Goal: Task Accomplishment & Management: Use online tool/utility

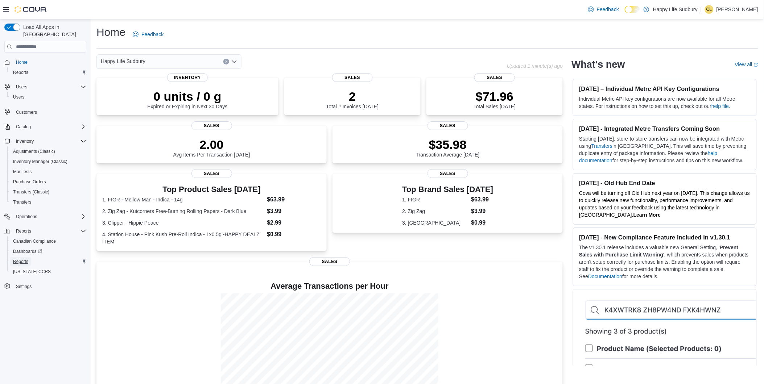
click at [24, 259] on span "Reports" at bounding box center [20, 262] width 15 height 6
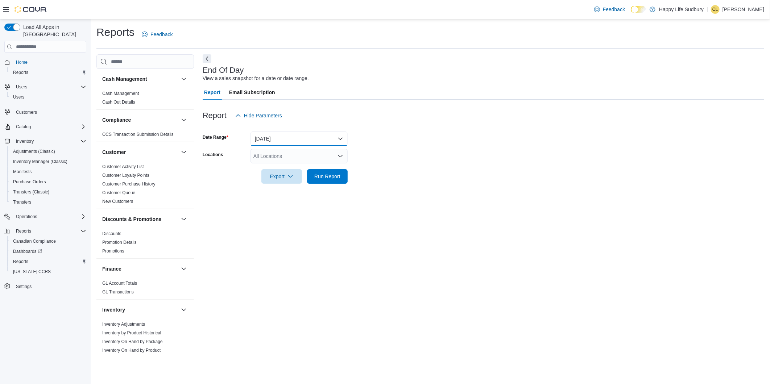
click at [295, 138] on button "[DATE]" at bounding box center [298, 139] width 97 height 14
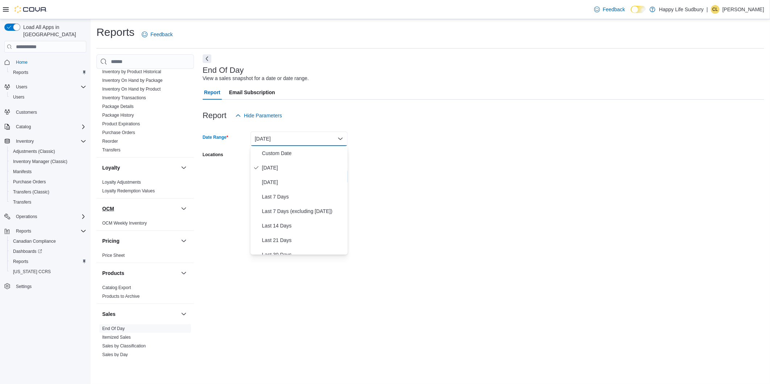
scroll to position [241, 0]
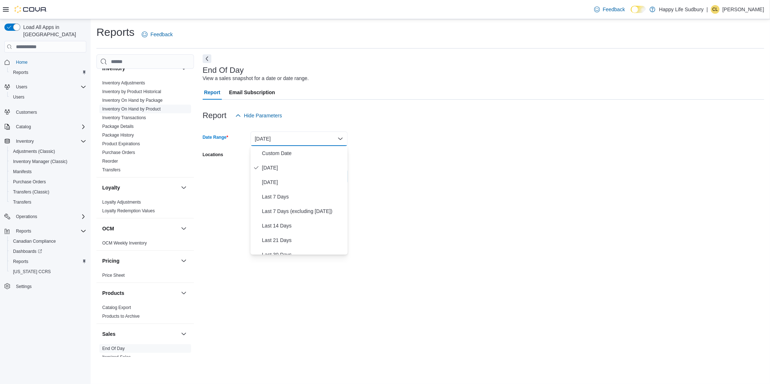
click at [144, 112] on span "Inventory On Hand by Product" at bounding box center [145, 109] width 92 height 9
click at [255, 135] on button "[DATE]" at bounding box center [298, 139] width 97 height 14
click at [277, 184] on span "[DATE]" at bounding box center [303, 182] width 83 height 9
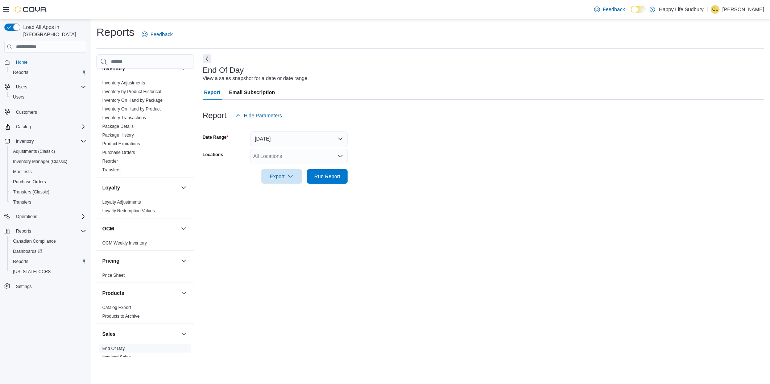
click at [387, 119] on div "Report Hide Parameters" at bounding box center [483, 115] width 561 height 14
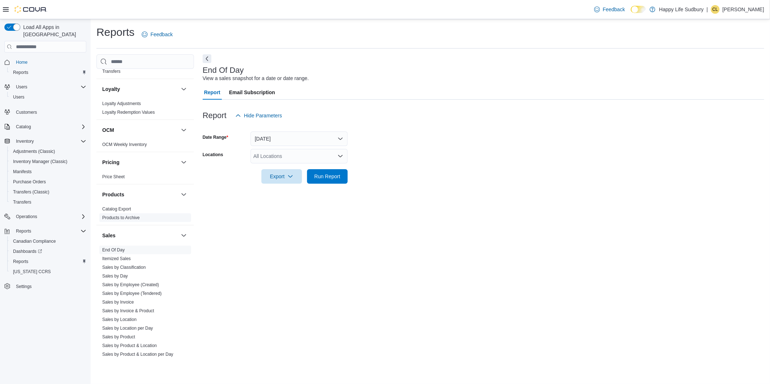
scroll to position [402, 0]
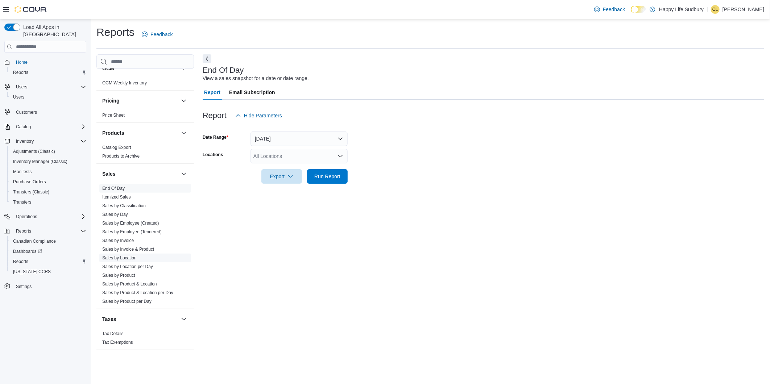
click at [129, 259] on link "Sales by Location" at bounding box center [119, 257] width 34 height 5
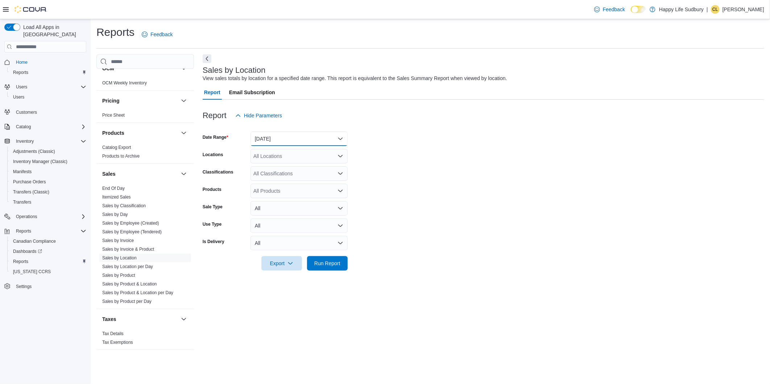
click at [271, 137] on button "[DATE]" at bounding box center [298, 139] width 97 height 14
click at [273, 165] on span "[DATE]" at bounding box center [303, 167] width 83 height 9
click at [278, 158] on div "All Locations" at bounding box center [298, 156] width 97 height 14
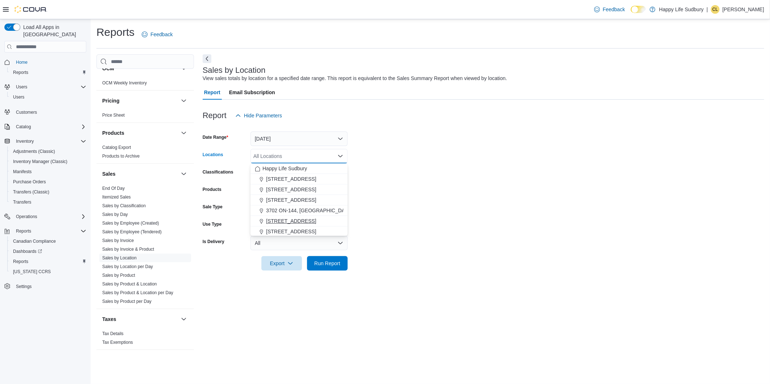
click at [278, 216] on div "Happy Life Sudbury [GEOGRAPHIC_DATA][STREET_ADDRESS][STREET_ADDRESS][STREET_ADD…" at bounding box center [298, 205] width 97 height 84
click at [278, 216] on button "[STREET_ADDRESS]" at bounding box center [298, 221] width 97 height 11
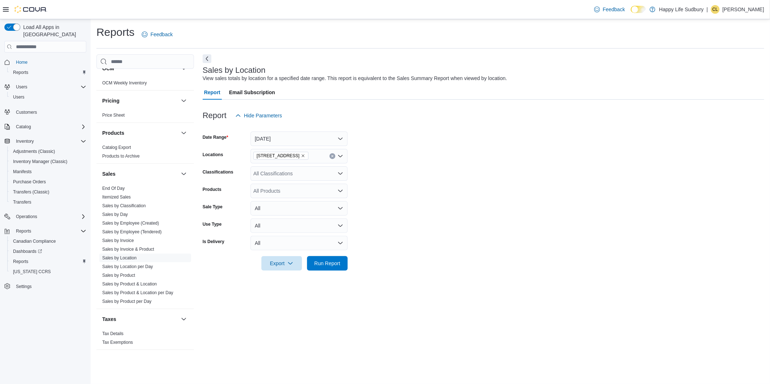
click at [429, 169] on form "Date Range [DATE] Locations [STREET_ADDRESS] Classifications All Classification…" at bounding box center [483, 197] width 561 height 148
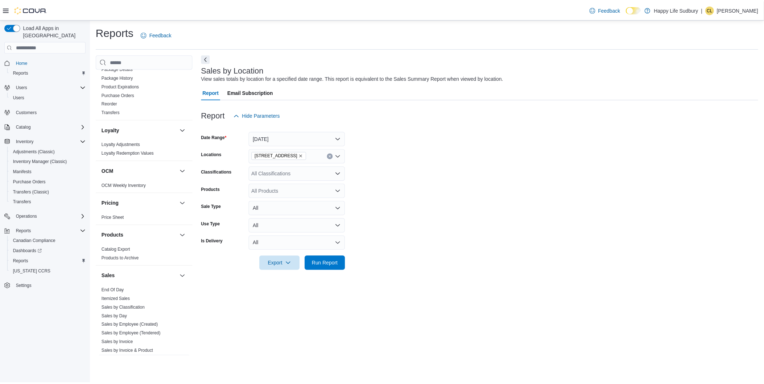
scroll to position [160, 0]
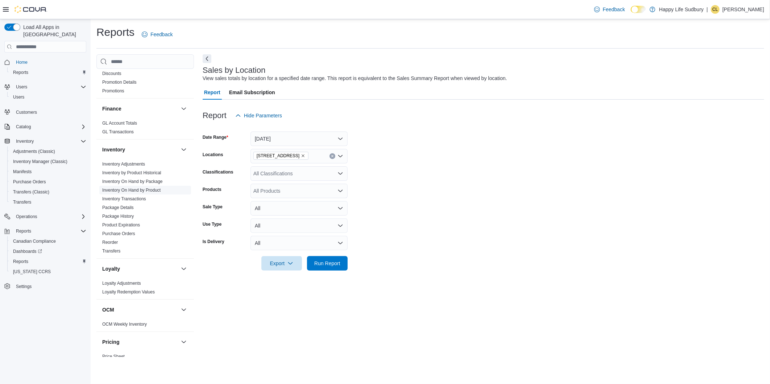
click at [134, 188] on link "Inventory On Hand by Product" at bounding box center [131, 190] width 58 height 5
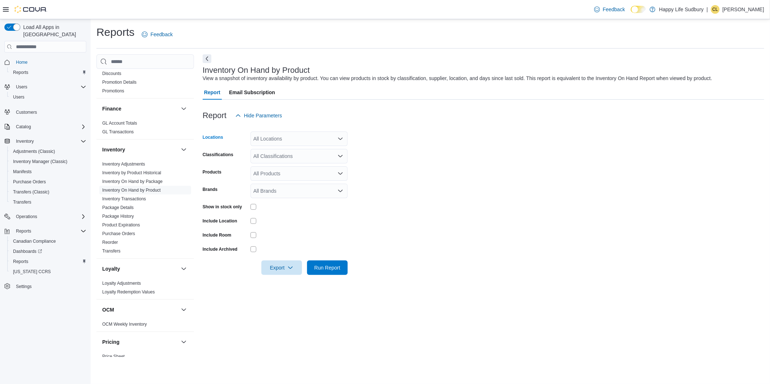
click at [304, 141] on div "All Locations" at bounding box center [298, 139] width 97 height 14
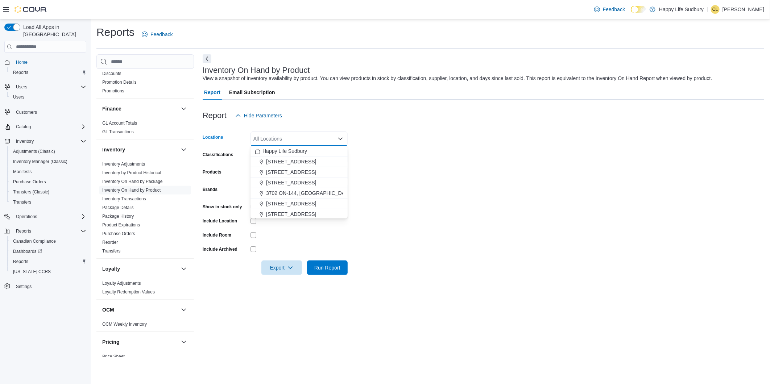
click at [292, 202] on span "[STREET_ADDRESS]" at bounding box center [291, 203] width 50 height 7
click at [244, 167] on div "Products" at bounding box center [225, 173] width 45 height 14
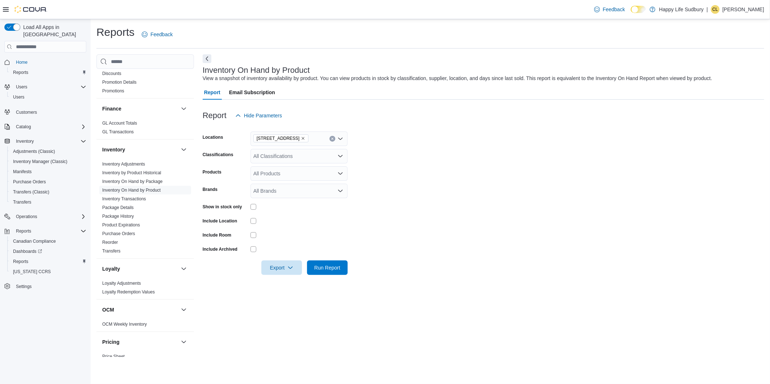
click at [251, 224] on div at bounding box center [298, 220] width 97 height 11
click at [338, 276] on div at bounding box center [483, 279] width 561 height 9
click at [338, 273] on span "Run Report" at bounding box center [327, 267] width 32 height 14
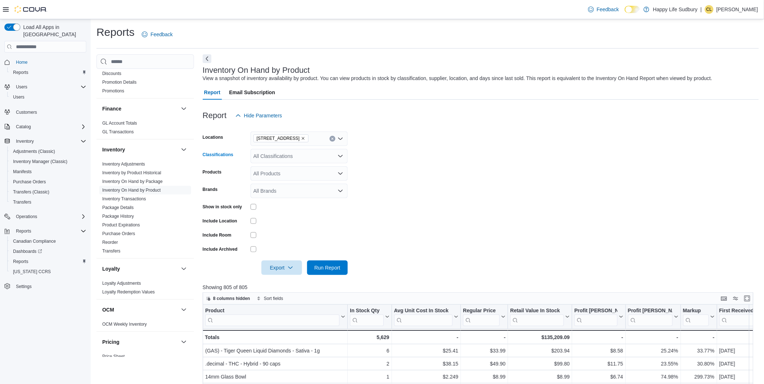
click at [280, 155] on div "All Classifications" at bounding box center [298, 156] width 97 height 14
click at [279, 184] on span "Flower" at bounding box center [273, 182] width 15 height 7
click at [427, 216] on form "Locations [STREET_ADDRESS] Classifications Flower Products All Products Brands …" at bounding box center [481, 199] width 556 height 152
click at [336, 260] on form "Locations [STREET_ADDRESS] Classifications Flower Products All Products Brands …" at bounding box center [481, 199] width 556 height 152
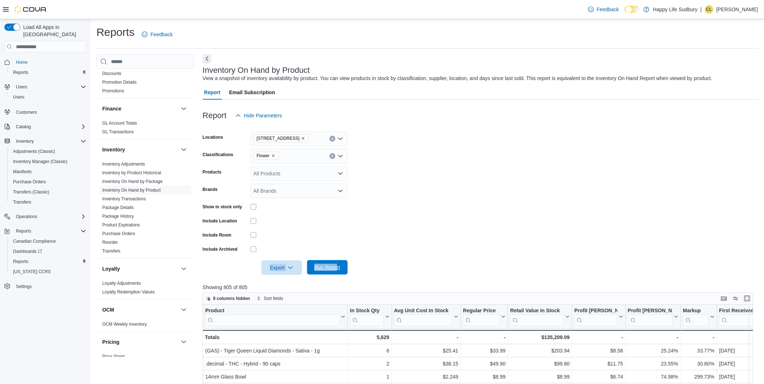
drag, startPoint x: 336, startPoint y: 260, endPoint x: 336, endPoint y: 265, distance: 4.7
click at [336, 265] on span "Run Report" at bounding box center [327, 267] width 26 height 7
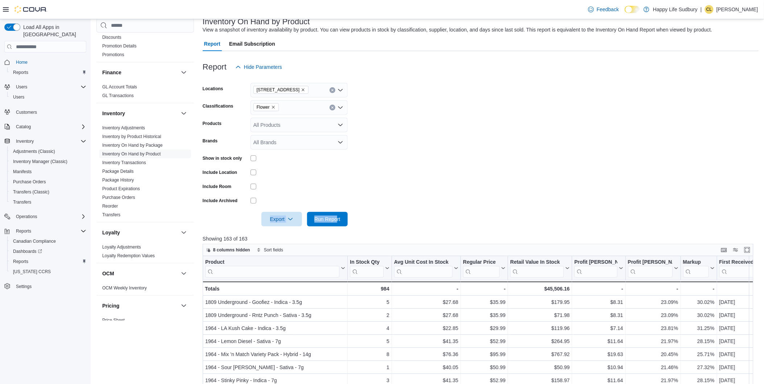
scroll to position [80, 0]
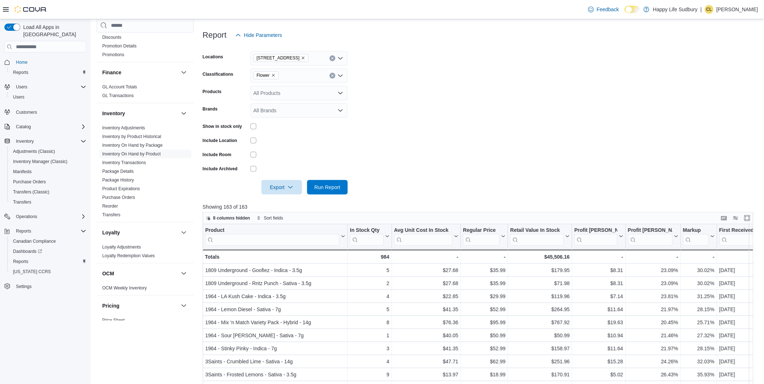
click at [295, 199] on div at bounding box center [481, 199] width 556 height 9
click at [294, 189] on span "Export" at bounding box center [282, 187] width 32 height 14
click at [293, 198] on button "Export to Excel" at bounding box center [282, 202] width 41 height 14
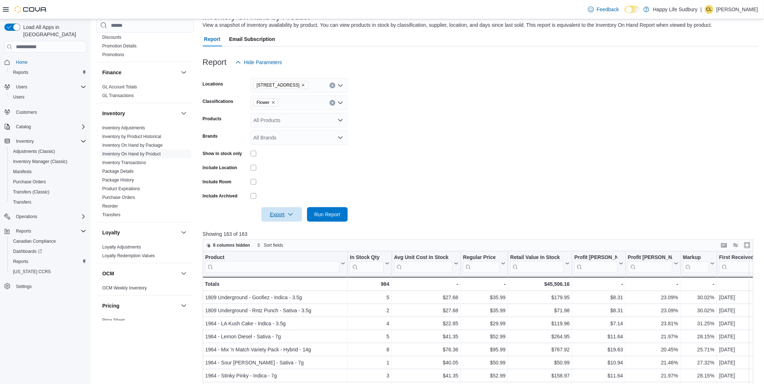
scroll to position [40, 0]
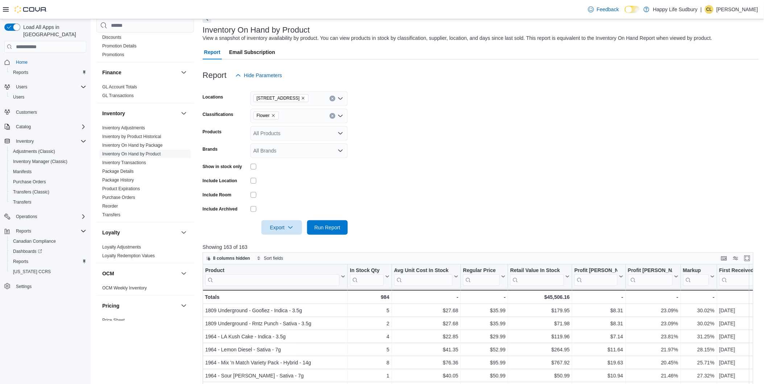
click at [272, 117] on icon "Remove Flower from selection in this group" at bounding box center [273, 115] width 4 height 4
click at [273, 146] on span "Pre-Roll" at bounding box center [275, 145] width 18 height 7
click at [334, 223] on span "Run Report" at bounding box center [327, 227] width 32 height 14
click at [275, 116] on icon "Remove Pre-Roll from selection in this group" at bounding box center [276, 115] width 4 height 4
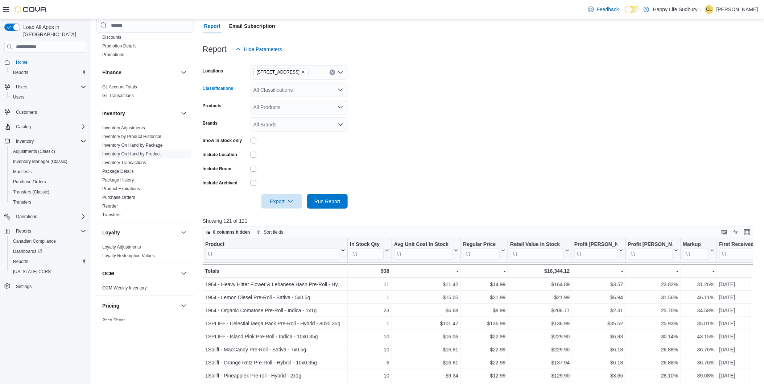
scroll to position [80, 0]
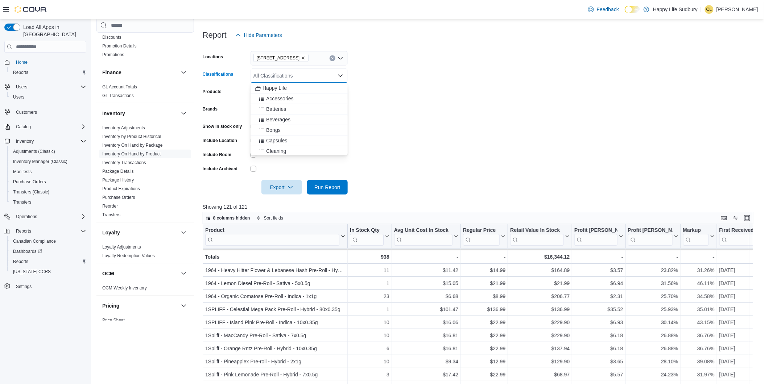
click at [432, 102] on form "Locations [STREET_ADDRESS] Classifications All Classifications Combo box. Selec…" at bounding box center [481, 118] width 556 height 152
click at [339, 74] on icon "Open list of options" at bounding box center [340, 76] width 6 height 6
click at [278, 101] on span "Flower" at bounding box center [273, 102] width 15 height 7
click at [374, 96] on form "Locations [STREET_ADDRESS] Classifications Flower Combo box. Selected. Flower. …" at bounding box center [481, 118] width 556 height 152
click at [324, 186] on span "Run Report" at bounding box center [327, 186] width 26 height 7
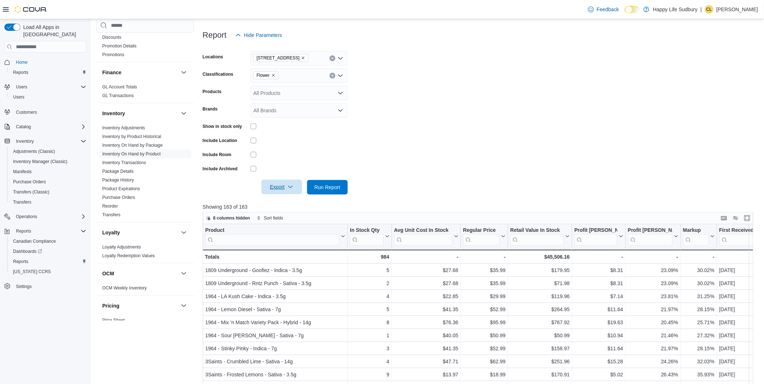
click at [275, 188] on span "Export" at bounding box center [282, 187] width 32 height 14
click at [276, 201] on span "Export to Excel" at bounding box center [282, 202] width 33 height 6
click at [328, 187] on span "Run Report" at bounding box center [327, 186] width 26 height 7
click at [288, 183] on span "Export" at bounding box center [282, 187] width 32 height 14
click at [288, 200] on span "Export to Excel" at bounding box center [282, 202] width 33 height 6
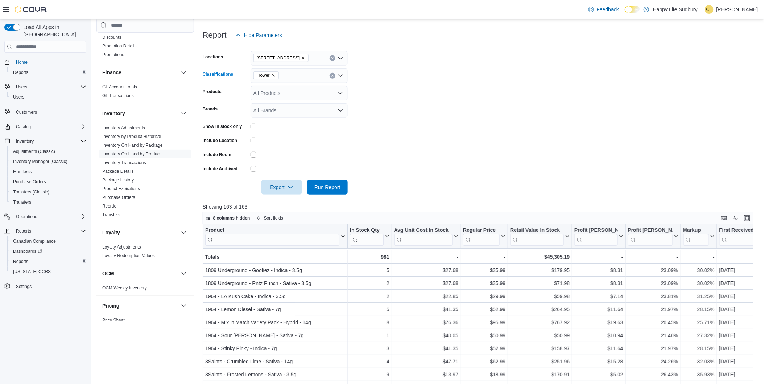
click at [273, 75] on icon "Remove Flower from selection in this group" at bounding box center [273, 75] width 3 height 3
click at [275, 146] on span "Pre-Roll" at bounding box center [275, 145] width 18 height 7
click at [428, 111] on form "Locations [STREET_ADDRESS] Classifications Pre-Roll Products All Products Brand…" at bounding box center [481, 118] width 556 height 152
click at [339, 186] on span "Run Report" at bounding box center [327, 186] width 26 height 7
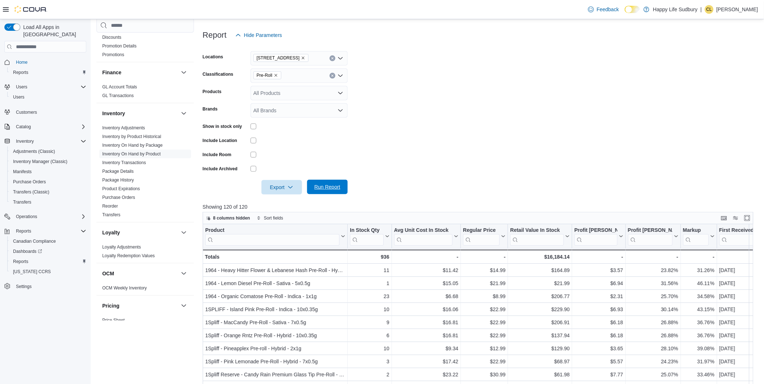
click at [330, 184] on span "Run Report" at bounding box center [327, 186] width 26 height 7
click at [284, 188] on span "Export" at bounding box center [282, 187] width 32 height 14
click at [282, 201] on span "Export to Excel" at bounding box center [282, 202] width 33 height 6
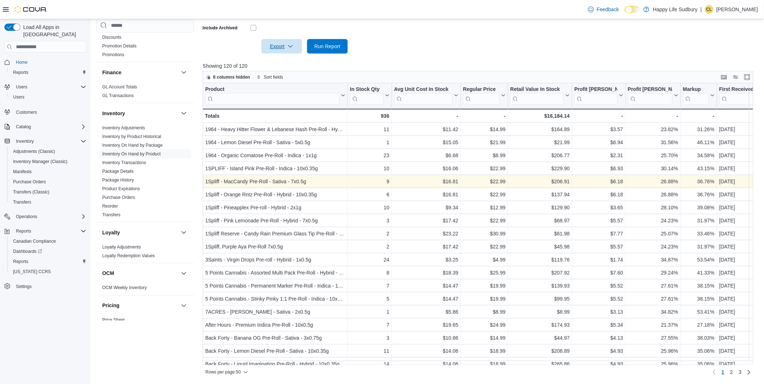
scroll to position [60, 0]
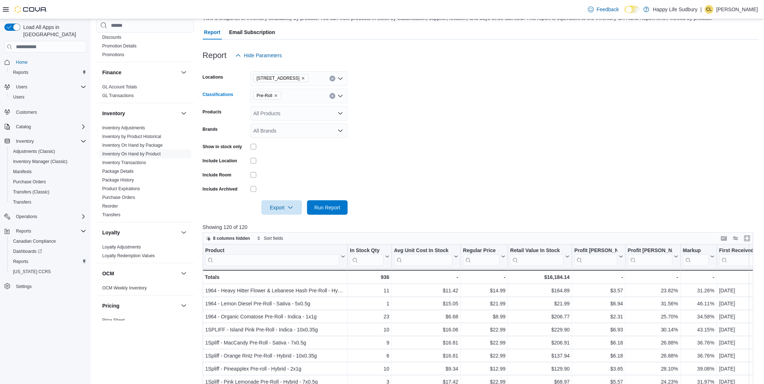
click at [276, 96] on icon "Remove Pre-Roll from selection in this group" at bounding box center [276, 95] width 4 height 4
click at [284, 138] on span "Concentrates" at bounding box center [281, 141] width 30 height 7
click at [340, 222] on div at bounding box center [481, 219] width 556 height 9
click at [339, 207] on span "Run Report" at bounding box center [327, 207] width 26 height 7
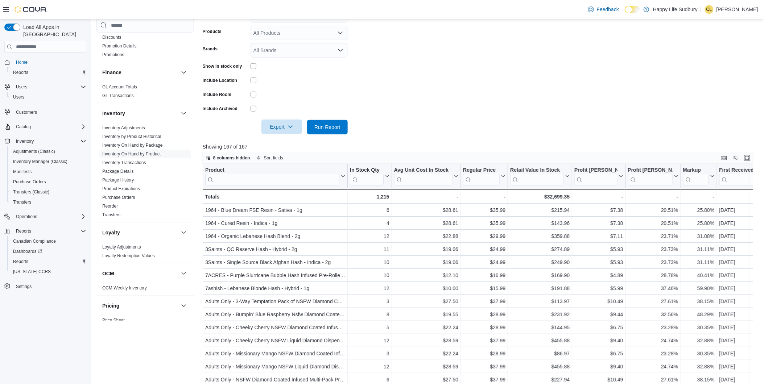
click at [284, 129] on span "Export" at bounding box center [282, 127] width 32 height 14
click at [288, 142] on span "Export to Excel" at bounding box center [282, 142] width 33 height 6
